Goal: Navigation & Orientation: Find specific page/section

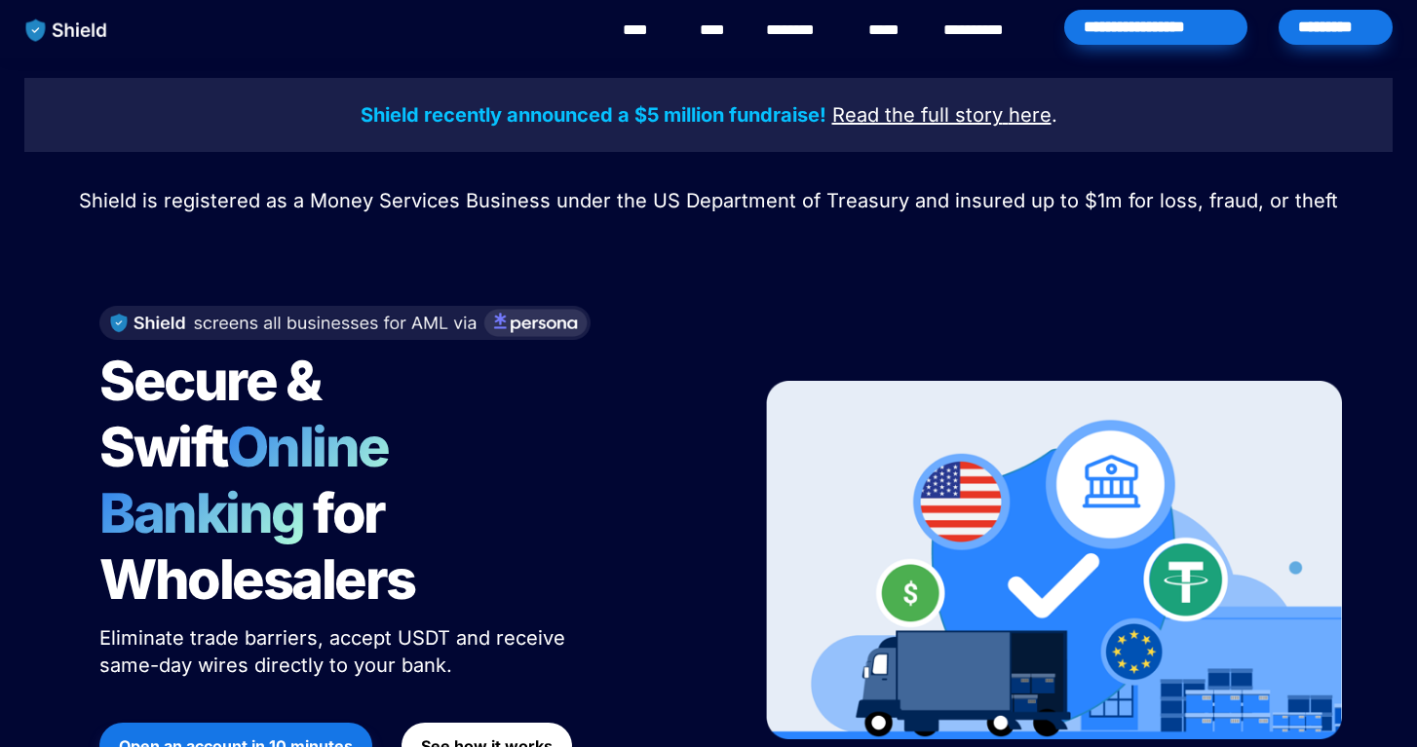
click at [796, 36] on link "********" at bounding box center [800, 30] width 69 height 23
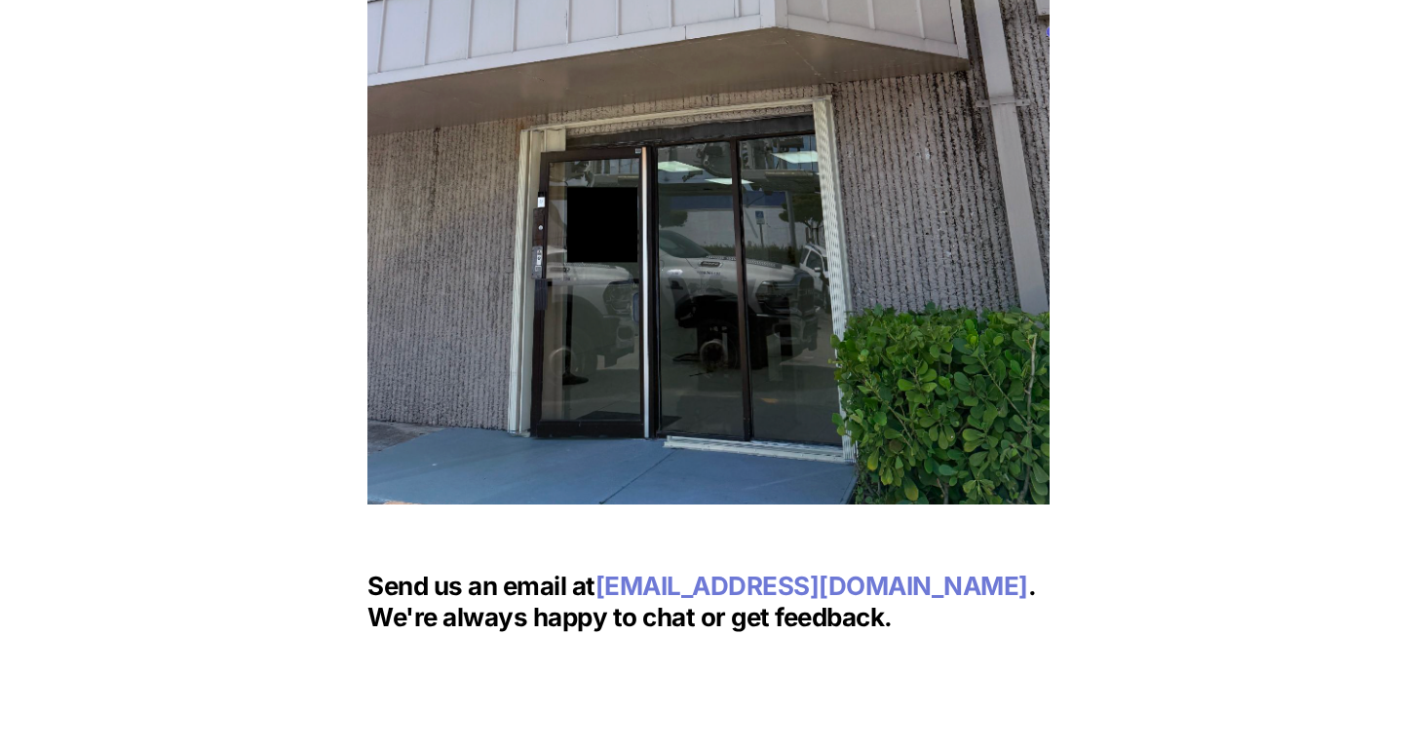
scroll to position [2259, 0]
